Goal: Task Accomplishment & Management: Manage account settings

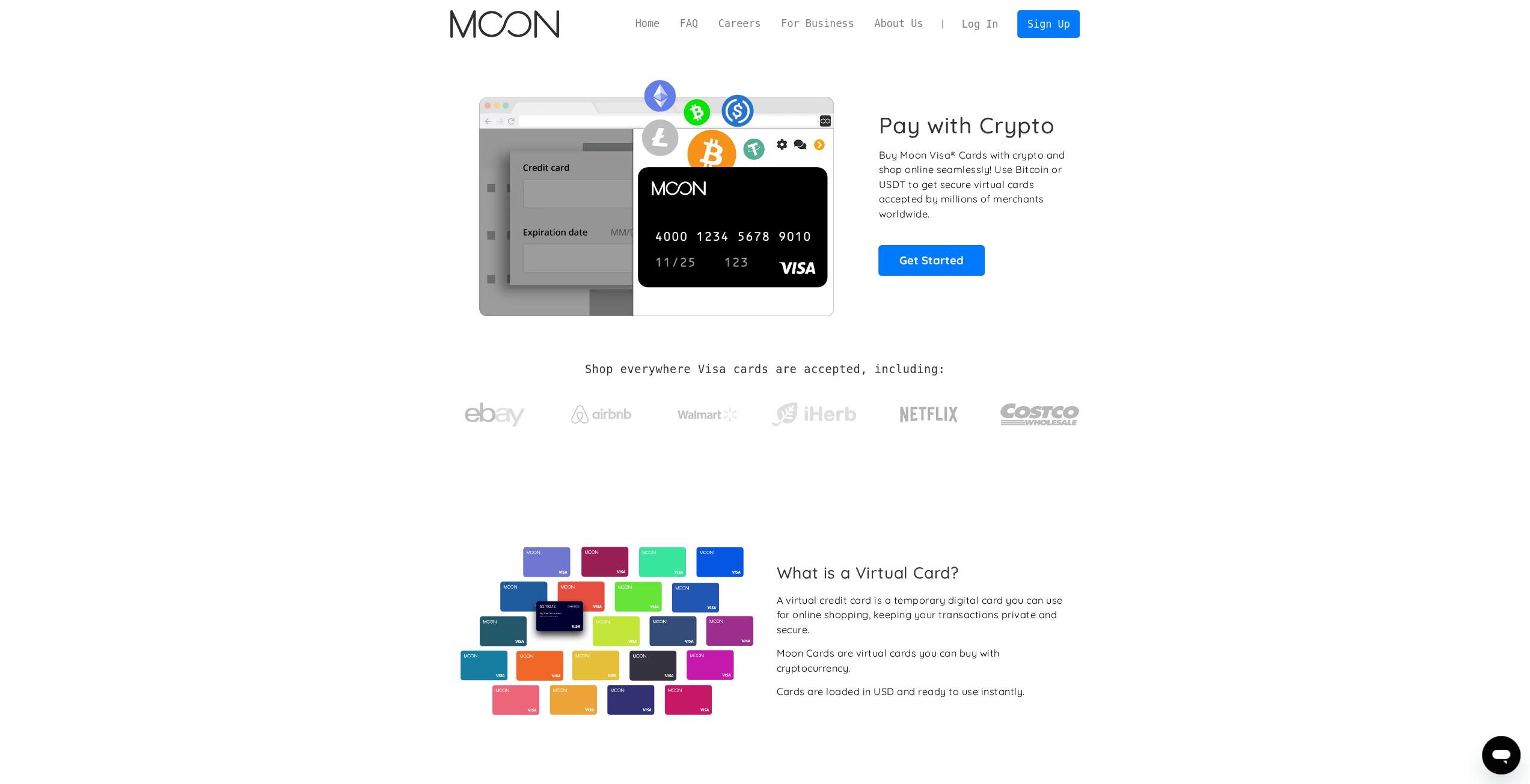
click at [763, 23] on link "Log In" at bounding box center [980, 24] width 57 height 27
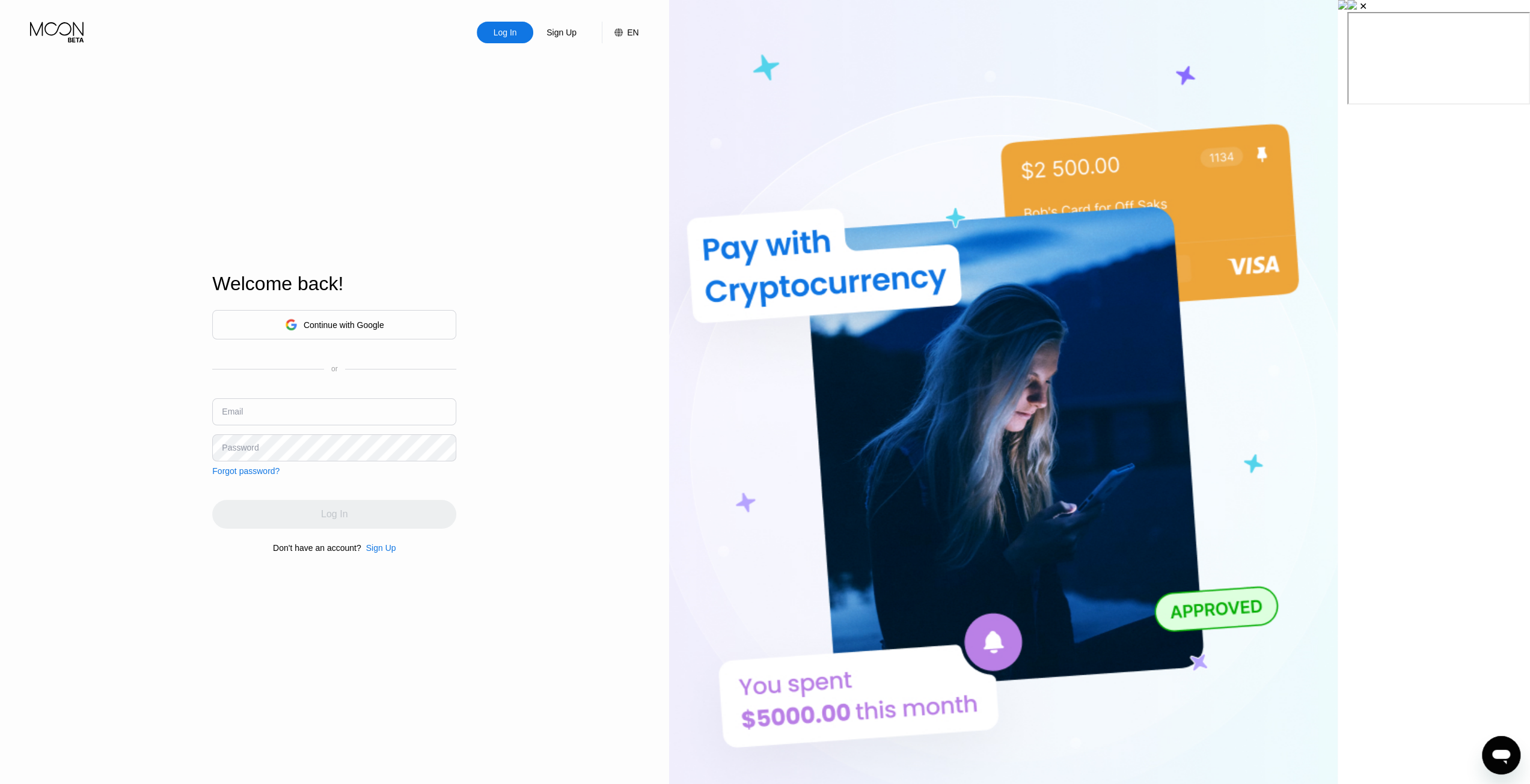
click at [596, 374] on div "Log In Sign Up EN Language English Save Welcome back! Continue with Google or E…" at bounding box center [334, 431] width 669 height 863
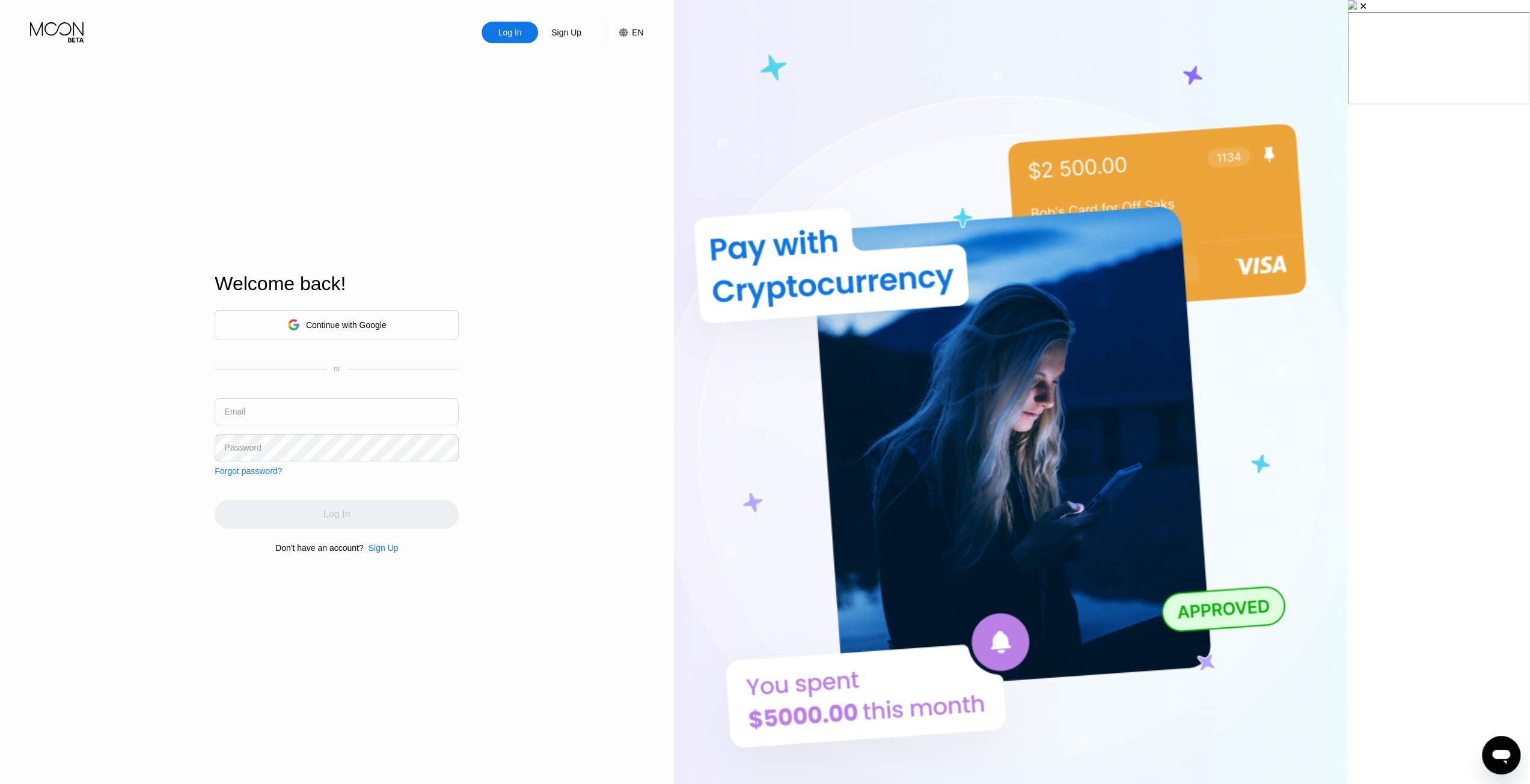
scroll to position [180, 0]
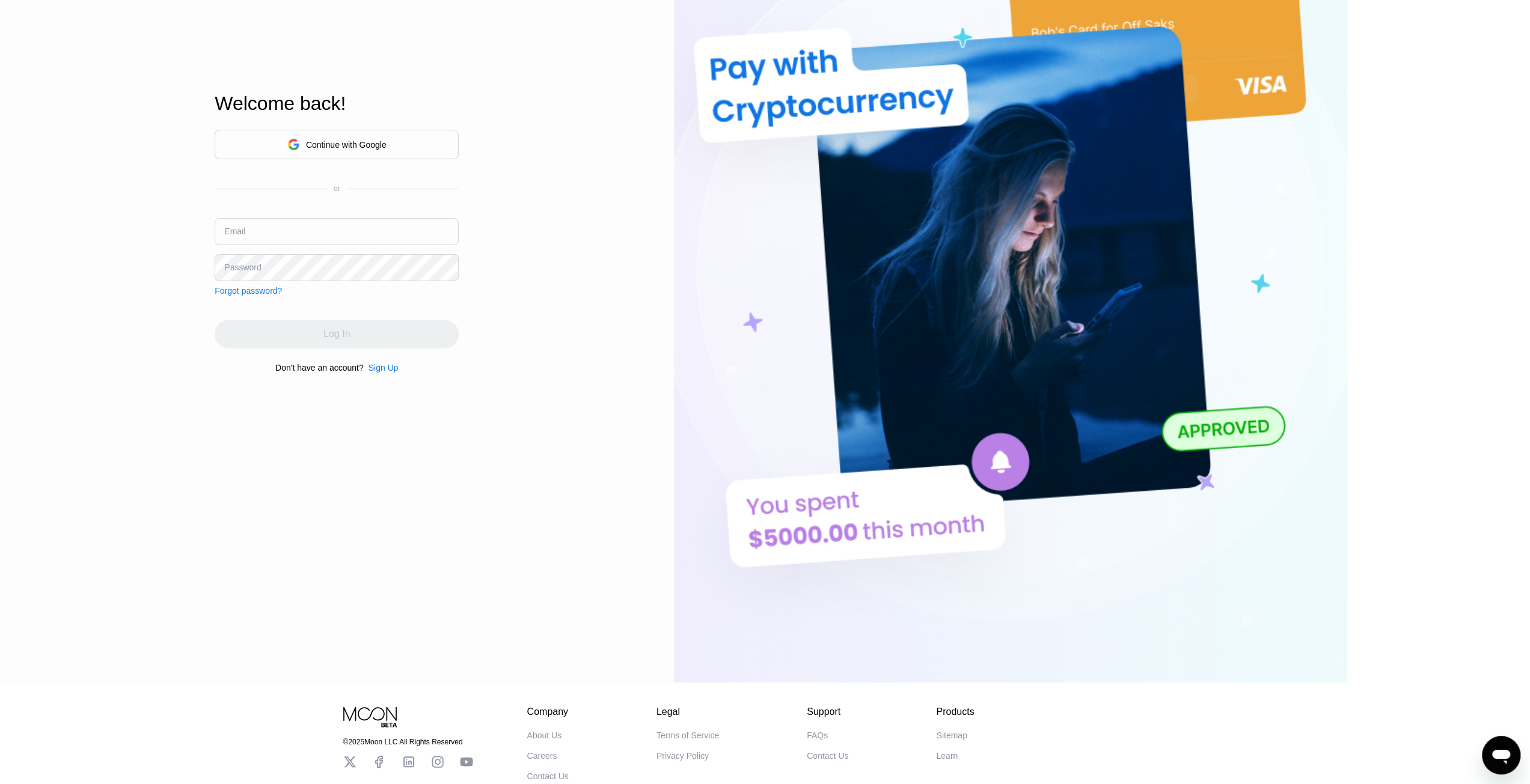
click at [387, 146] on div "Continue with Google" at bounding box center [347, 144] width 80 height 9
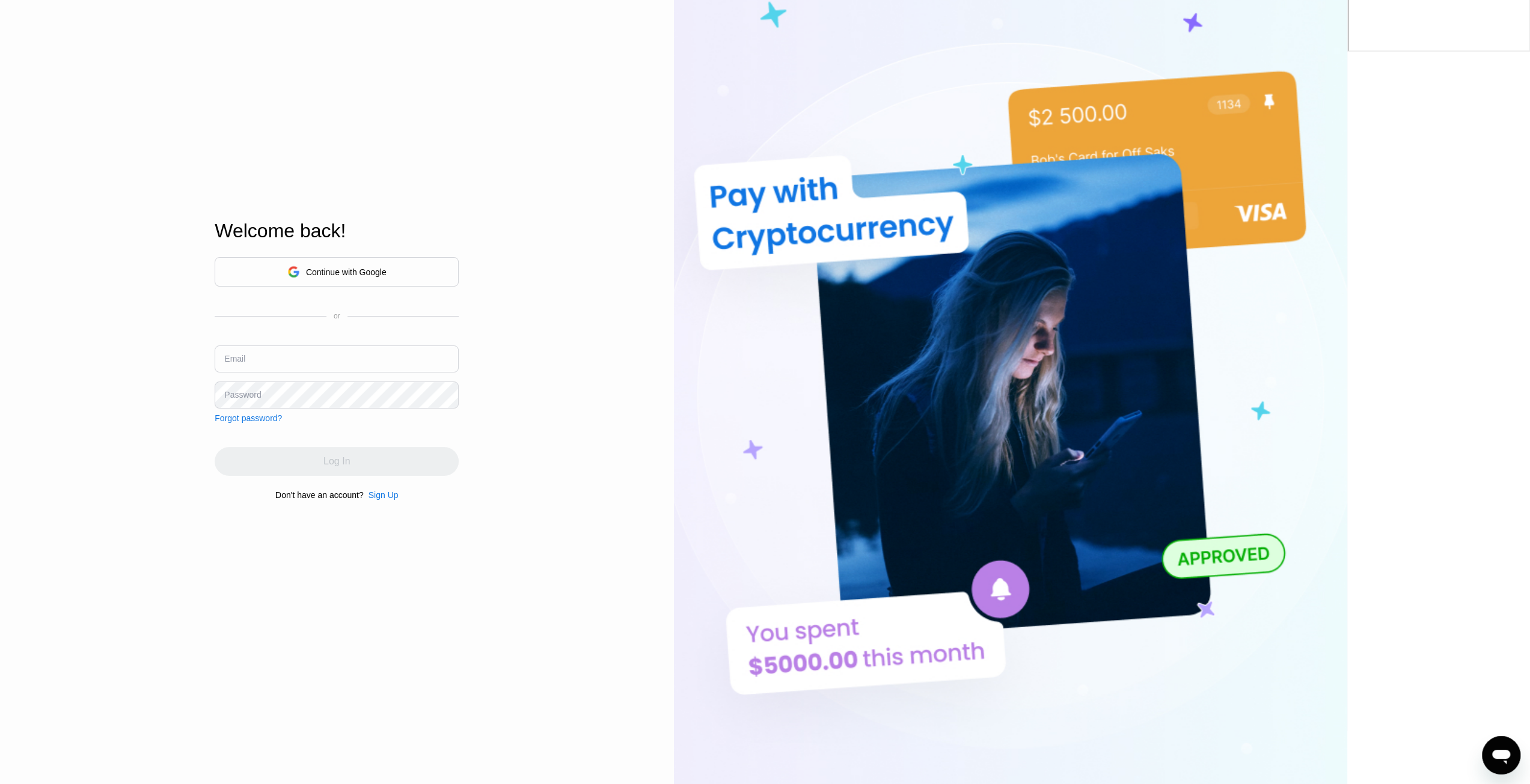
scroll to position [0, 0]
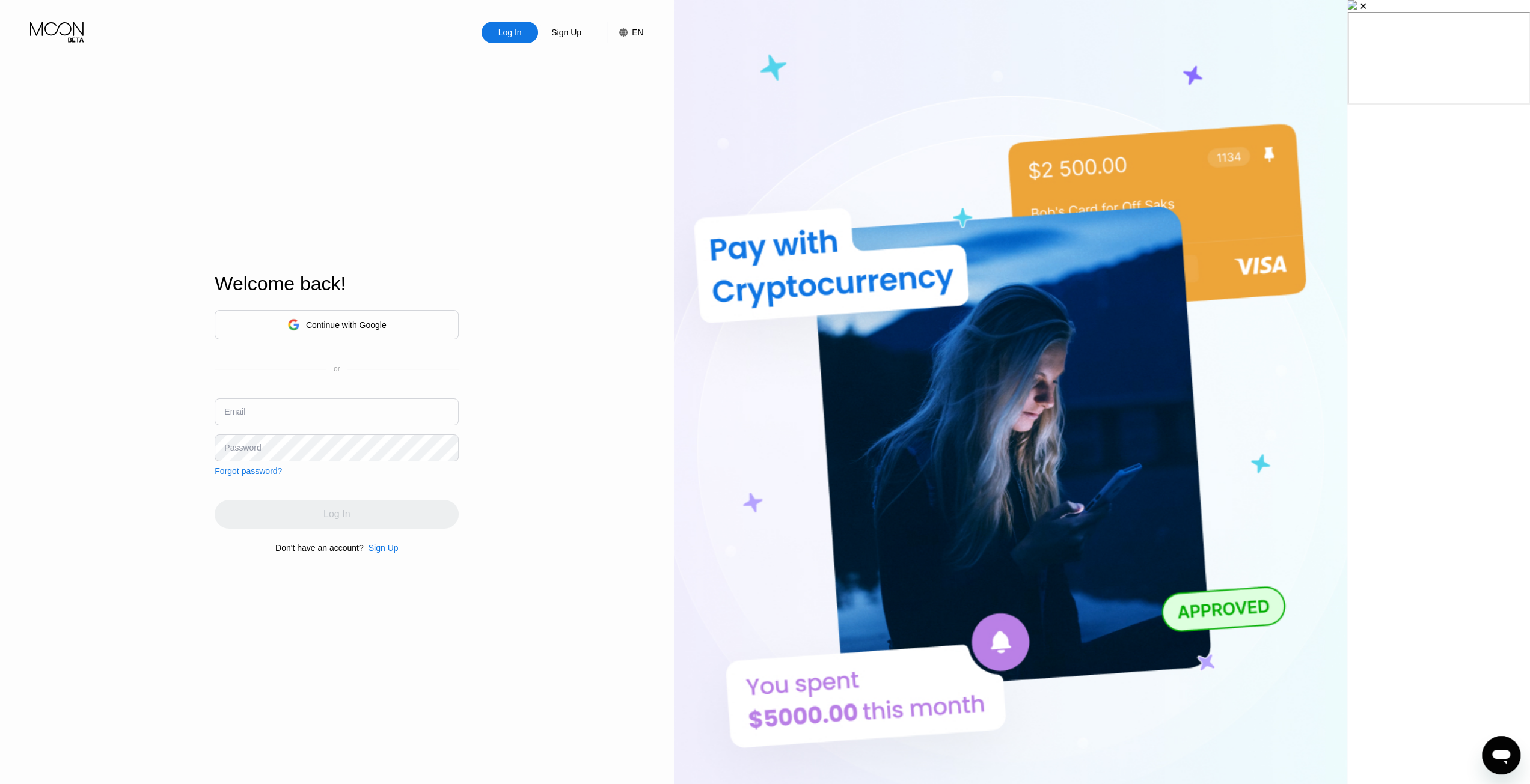
click at [424, 393] on div "Continue with Google or Email Password Forgot password?" at bounding box center [336, 393] width 244 height 166
click at [419, 411] on input "text" at bounding box center [336, 412] width 244 height 27
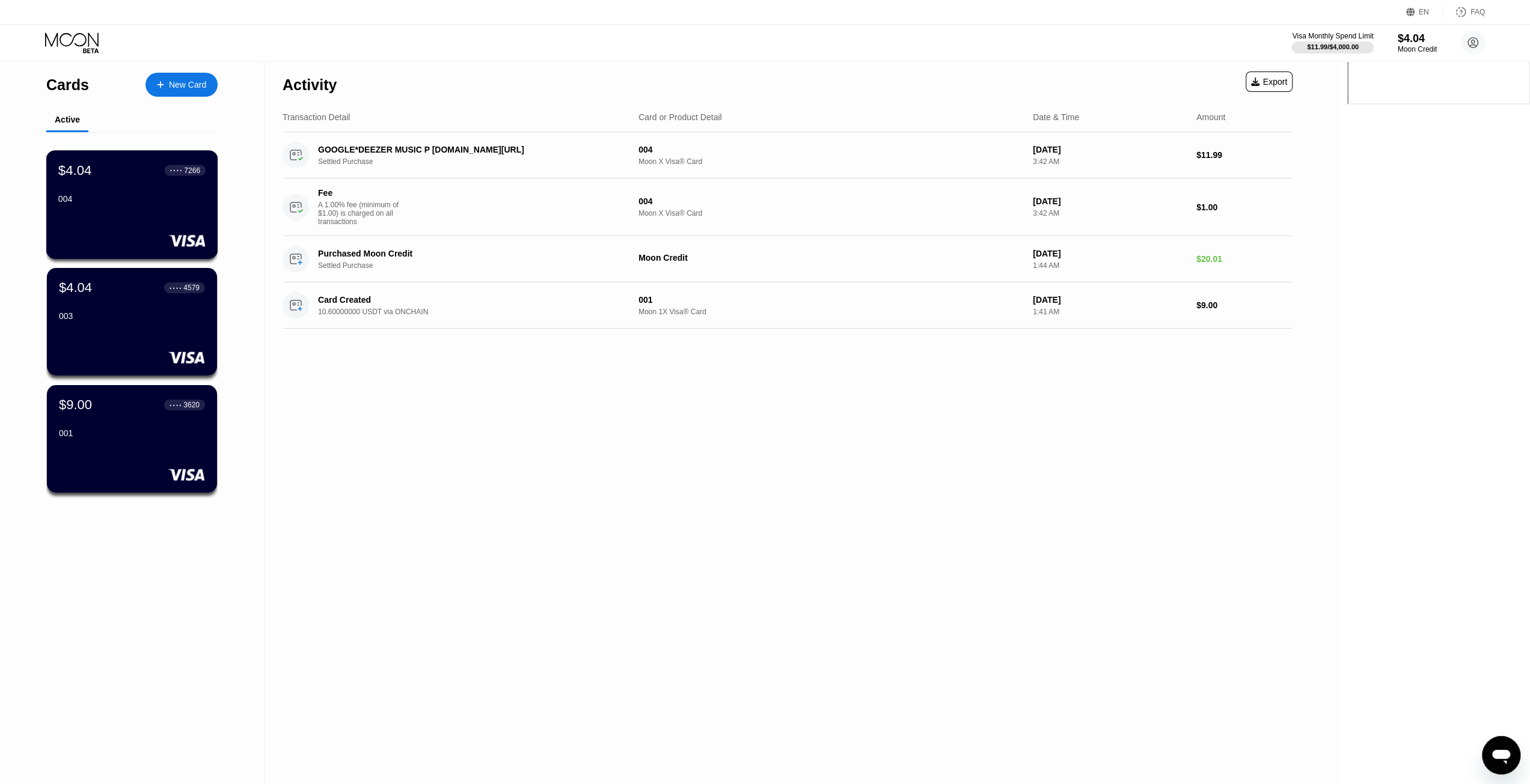
click at [136, 218] on div "$4.04 ● ● ● ● 7266 004" at bounding box center [131, 205] width 172 height 109
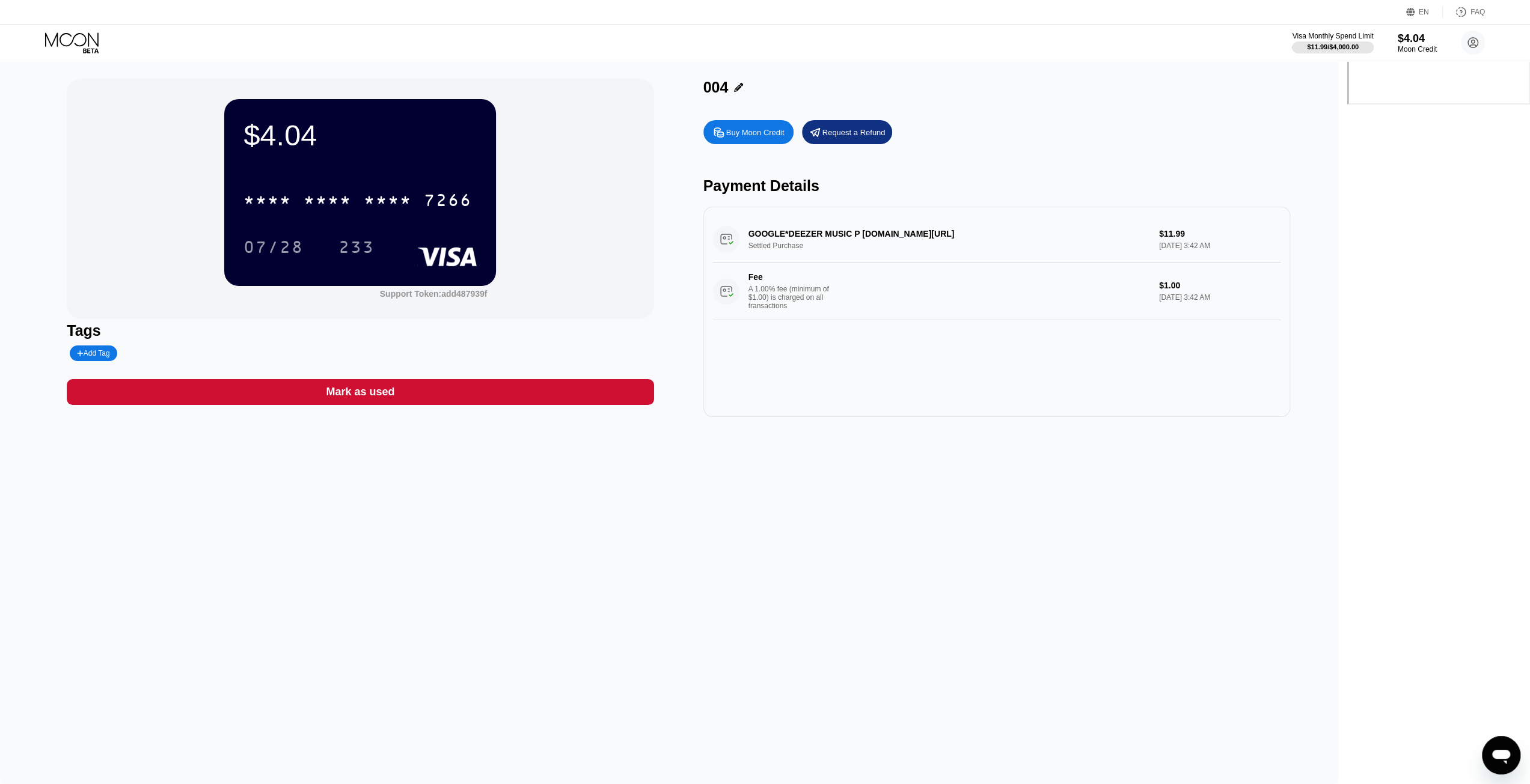
click at [85, 42] on icon at bounding box center [72, 39] width 54 height 14
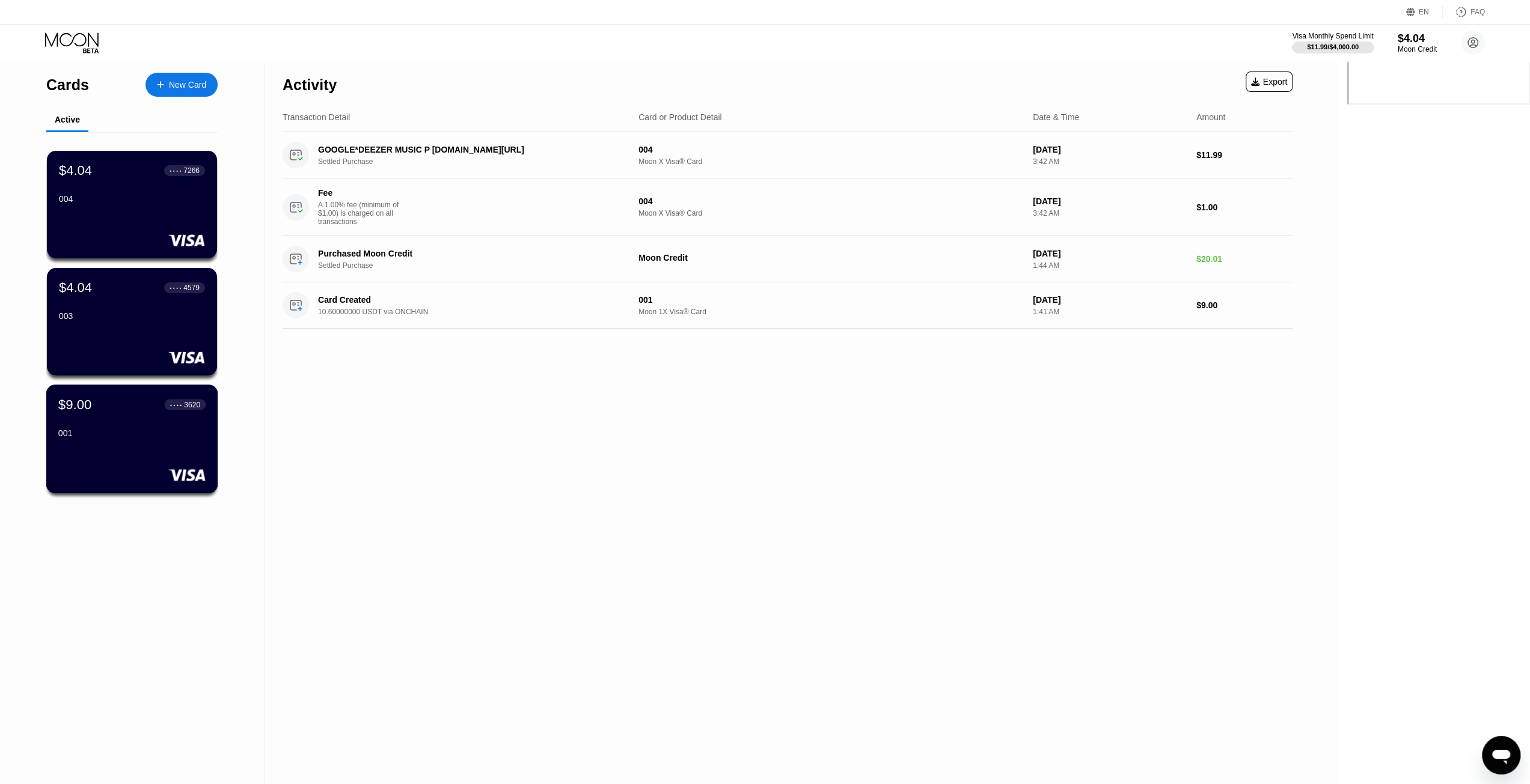
click at [187, 406] on div "3620" at bounding box center [192, 404] width 16 height 8
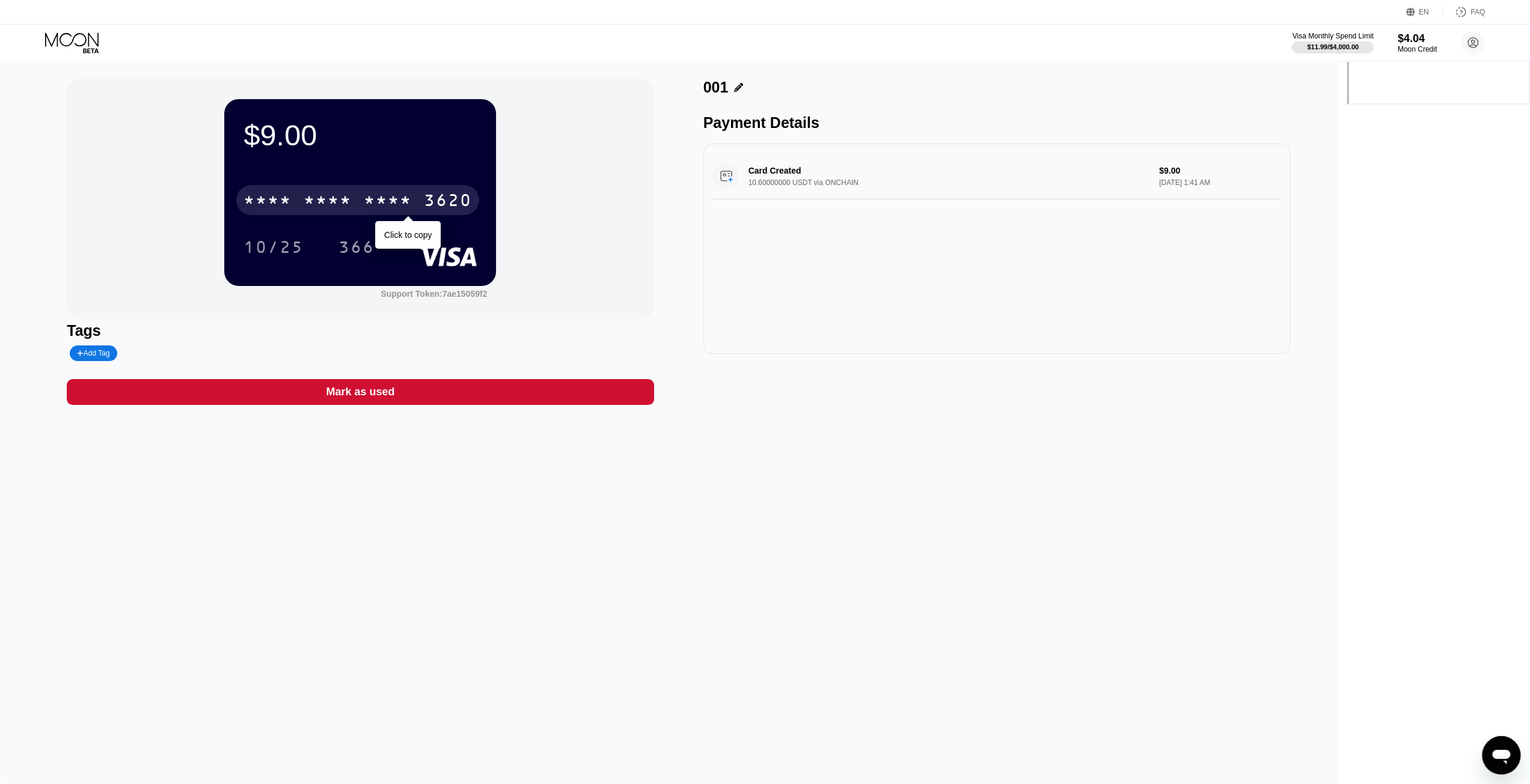
click at [412, 200] on div "* * * *" at bounding box center [388, 202] width 48 height 19
